Goal: Task Accomplishment & Management: Complete application form

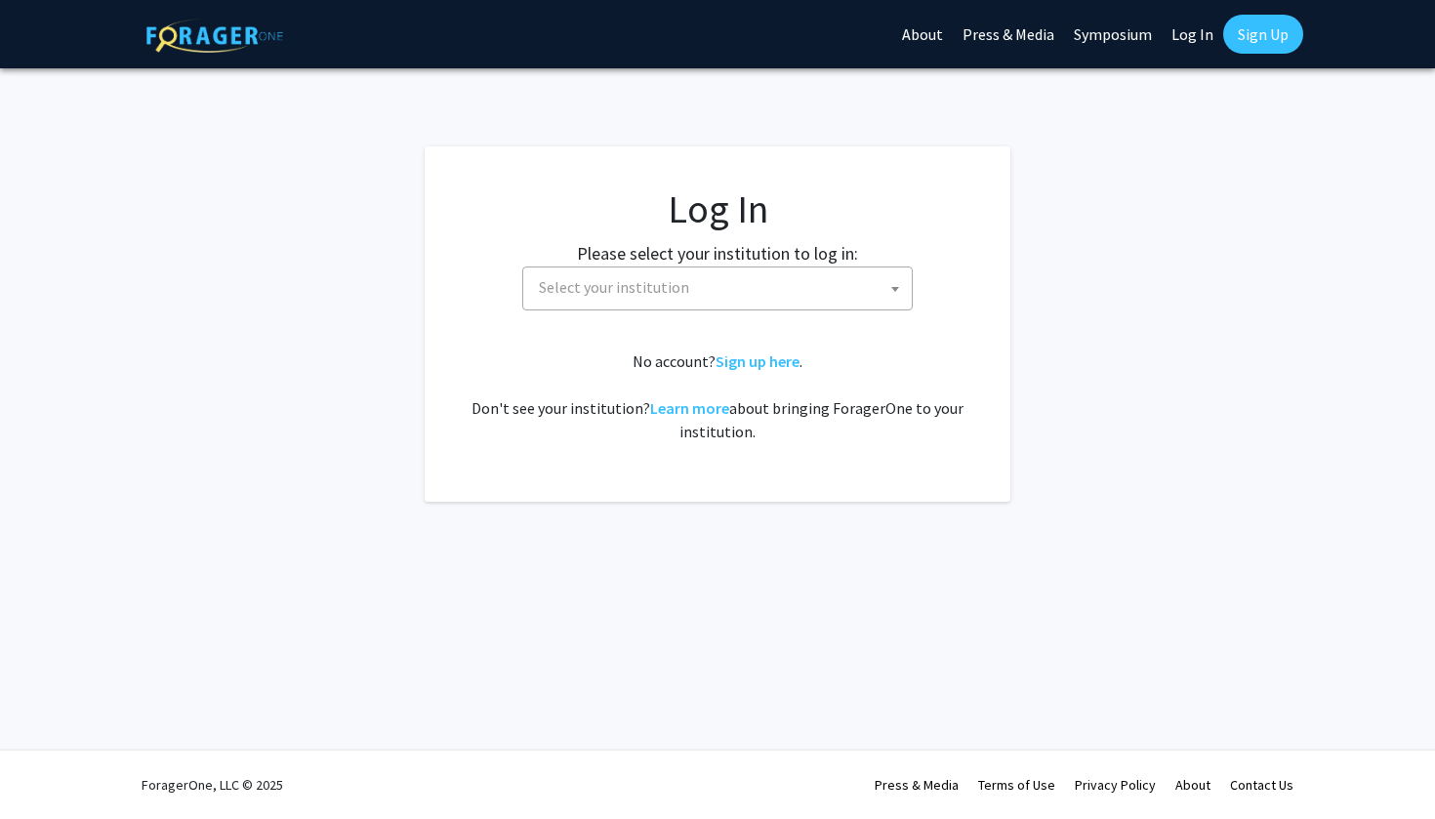
select select
click at [806, 262] on label "Please select your institution to log in:" at bounding box center [717, 253] width 281 height 26
click at [797, 279] on span "Select your institution" at bounding box center [721, 287] width 381 height 40
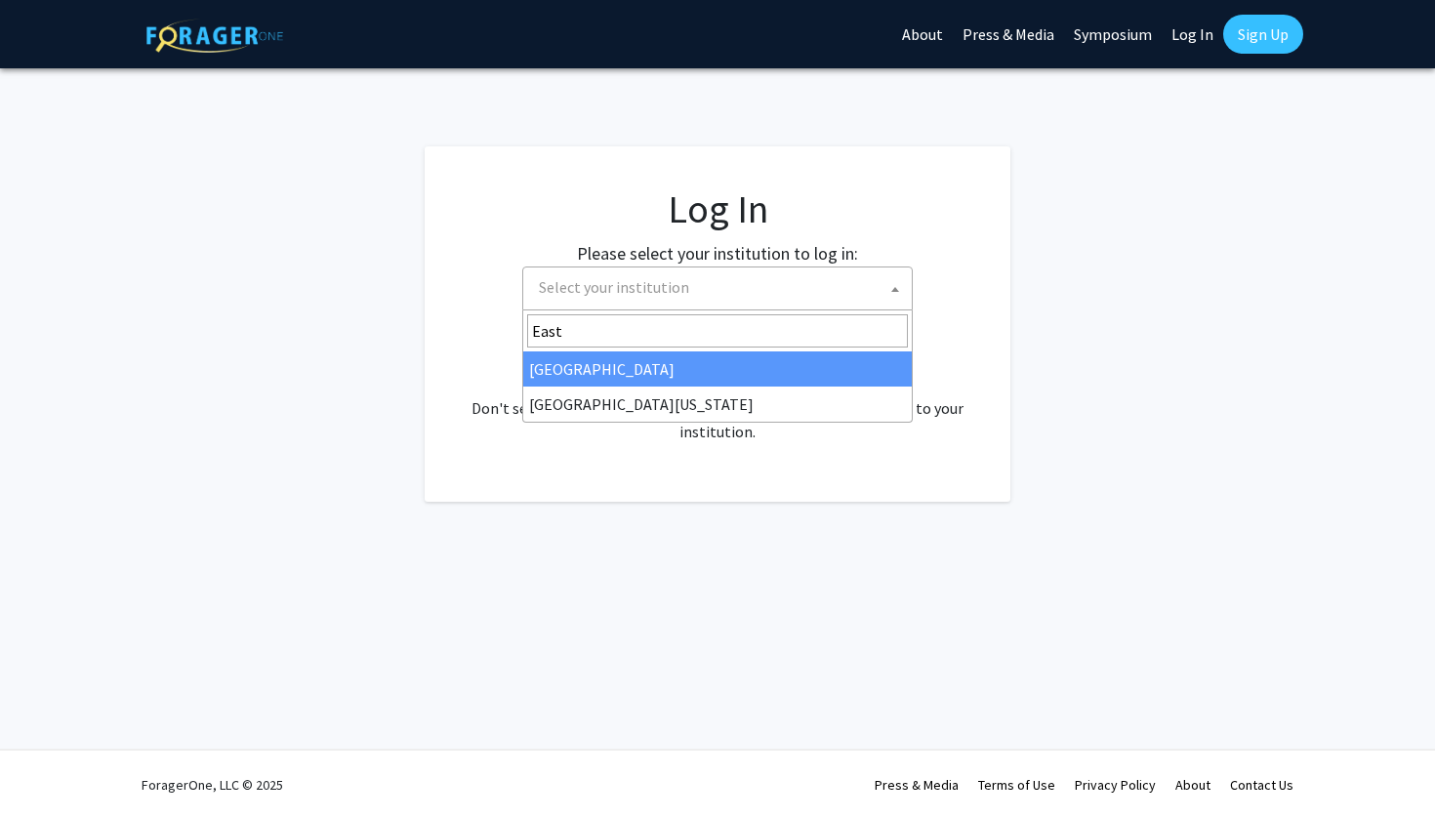
type input "East"
select select "17"
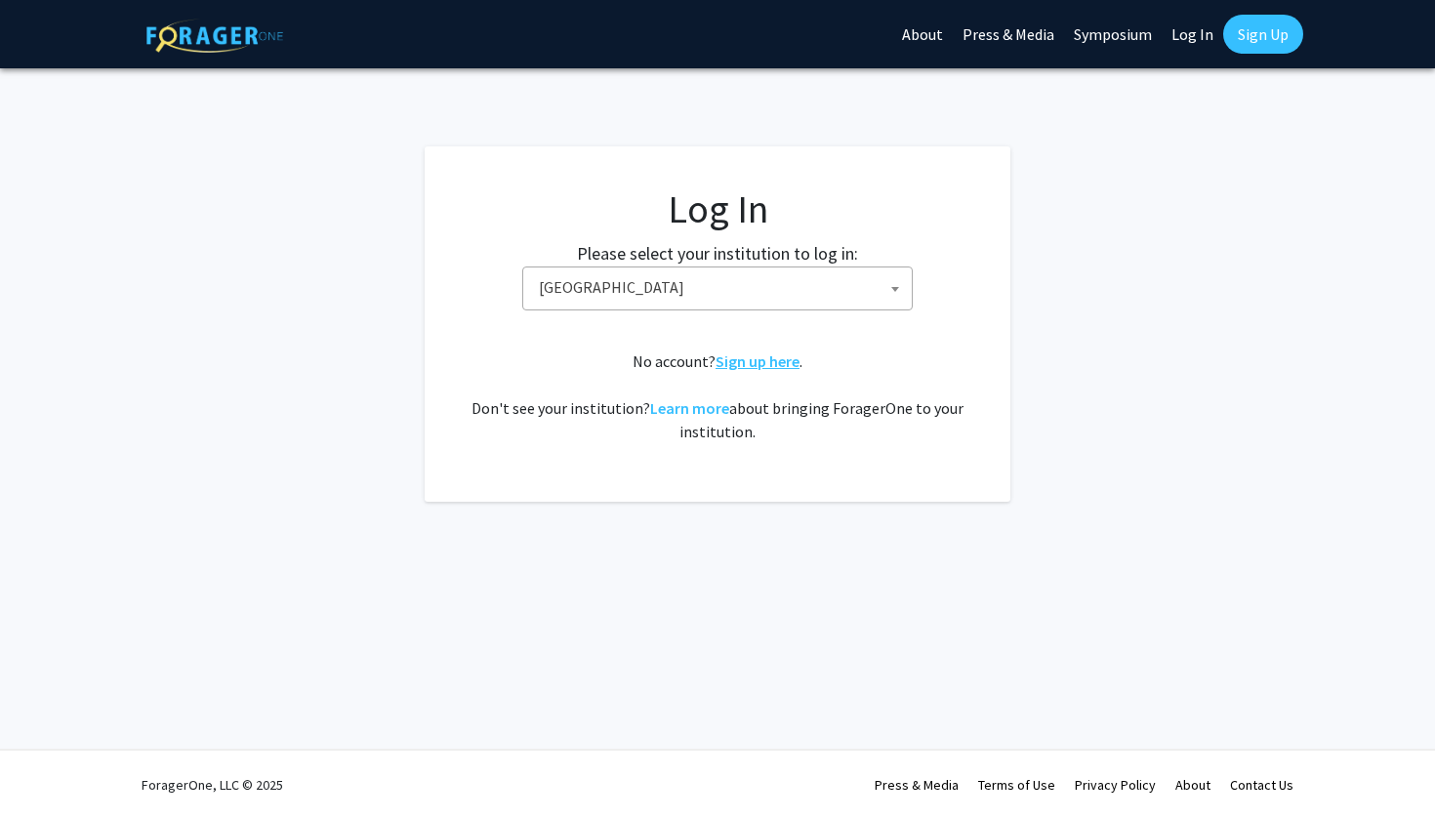
click at [756, 367] on link "Sign up here" at bounding box center [757, 361] width 84 height 20
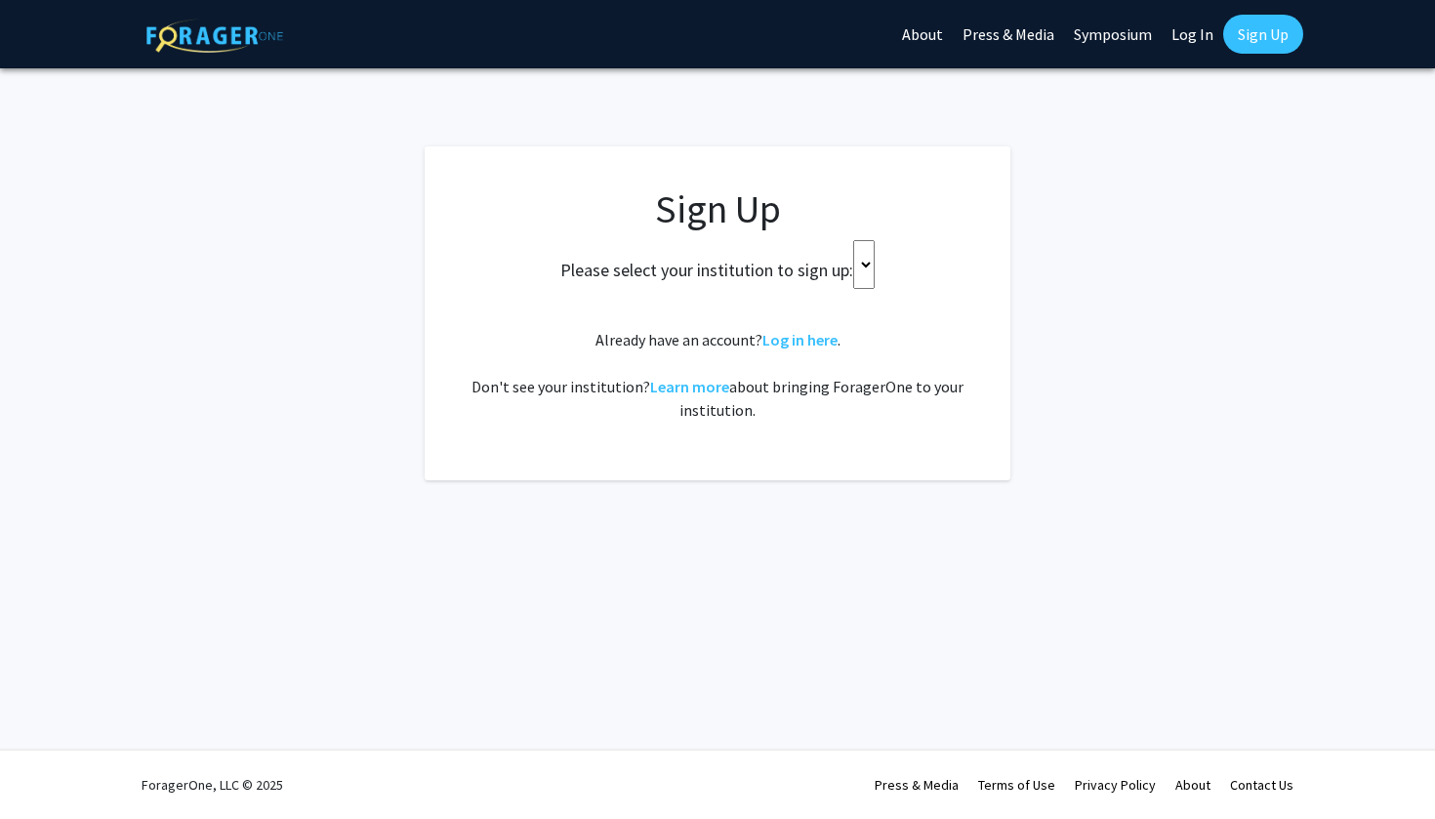
click at [867, 251] on select at bounding box center [863, 264] width 21 height 49
click at [885, 245] on div "Please select your institution to sign up:" at bounding box center [717, 264] width 537 height 49
click at [875, 245] on select at bounding box center [863, 264] width 21 height 49
click at [857, 256] on select at bounding box center [863, 264] width 21 height 49
click at [870, 256] on select at bounding box center [863, 264] width 21 height 49
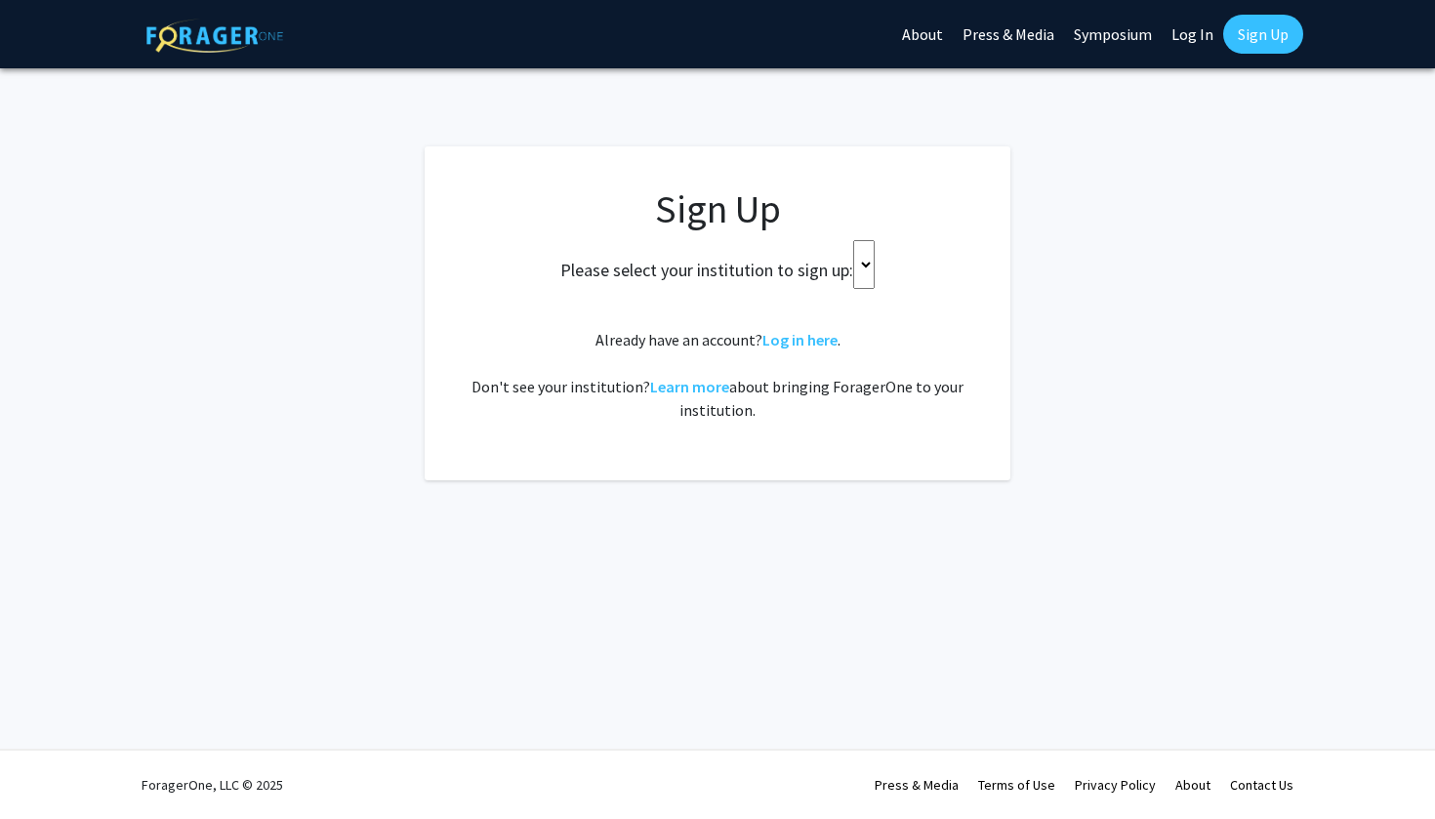
click at [870, 256] on select at bounding box center [863, 264] width 21 height 49
click at [770, 279] on h2 "Please select your institution to sign up:" at bounding box center [706, 270] width 293 height 21
click at [1267, 41] on link "Sign Up" at bounding box center [1263, 34] width 80 height 39
click at [710, 294] on div "Sign Up Please select your institution to sign up: Already have an account? Log…" at bounding box center [718, 303] width 508 height 236
